Goal: Navigation & Orientation: Go to known website

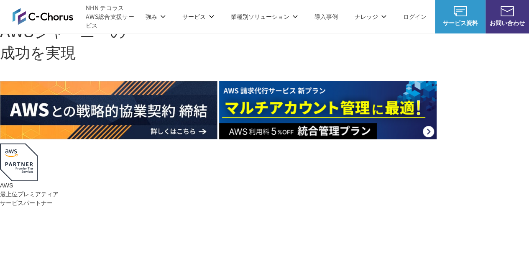
click at [28, 18] on img at bounding box center [43, 16] width 61 height 17
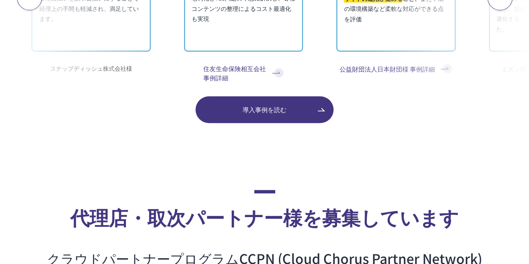
scroll to position [5079, 0]
